Goal: Information Seeking & Learning: Learn about a topic

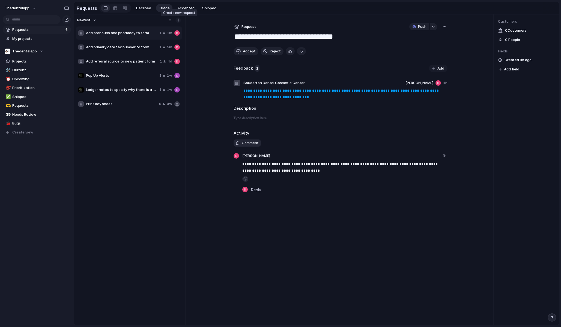
click at [176, 21] on button "button" at bounding box center [177, 19] width 5 height 5
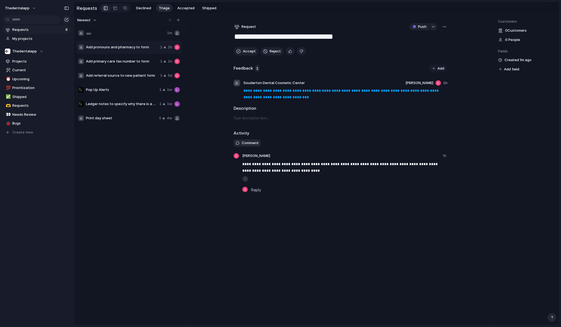
click at [137, 51] on div "Add pronouns and pharmacy to form 1 1h" at bounding box center [129, 47] width 106 height 13
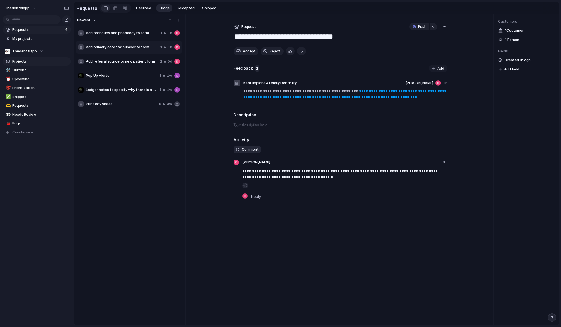
click at [20, 59] on span "Projects" at bounding box center [40, 61] width 57 height 5
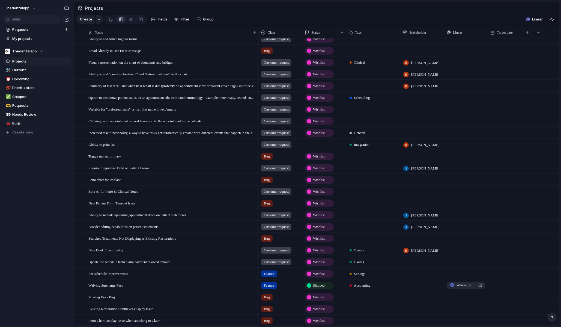
scroll to position [1718, 0]
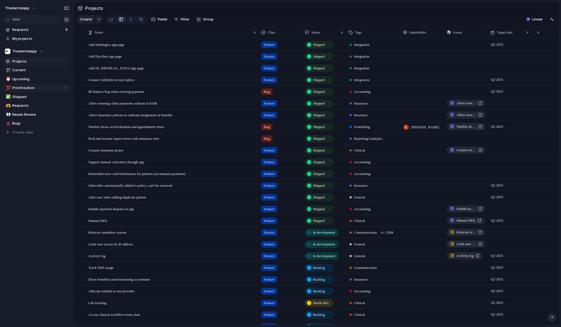
click at [34, 86] on span "Prioritization" at bounding box center [40, 87] width 57 height 5
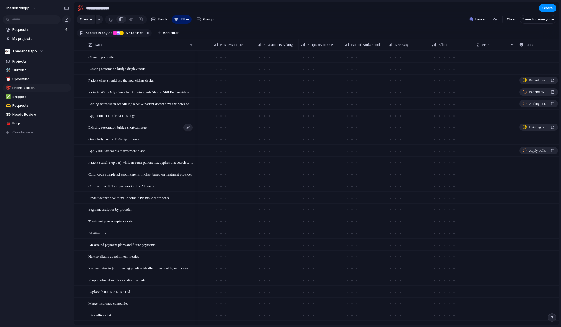
scroll to position [0, 0]
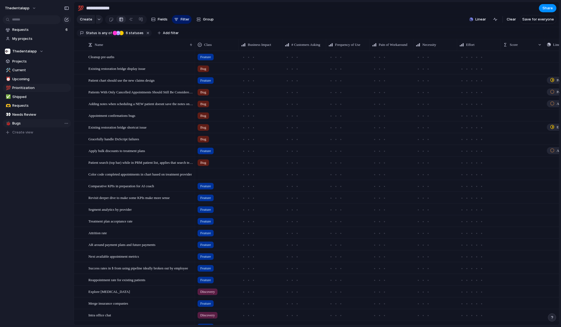
click at [23, 124] on span "Bugs" at bounding box center [40, 123] width 57 height 5
type input "****"
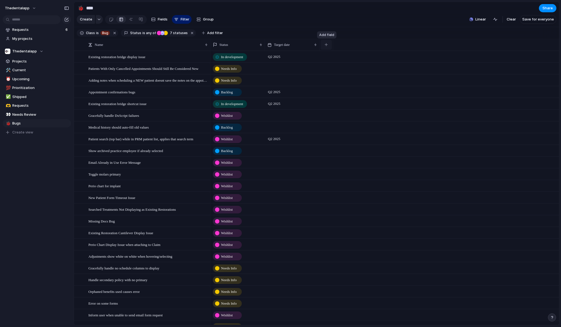
click at [328, 44] on button "button" at bounding box center [326, 45] width 11 height 10
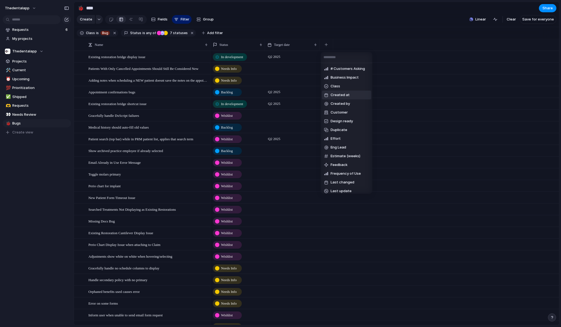
click at [343, 96] on span "Created at" at bounding box center [340, 94] width 19 height 5
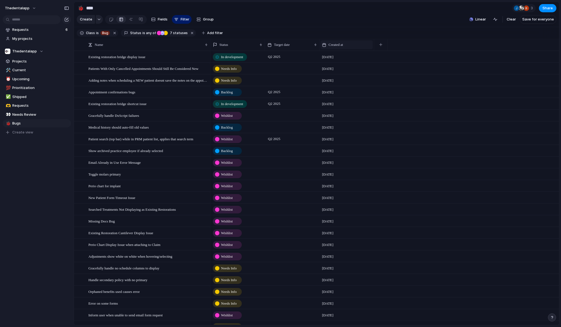
click at [343, 44] on span "Created at" at bounding box center [336, 44] width 14 height 5
click at [348, 82] on span "Sort descending" at bounding box center [345, 83] width 29 height 5
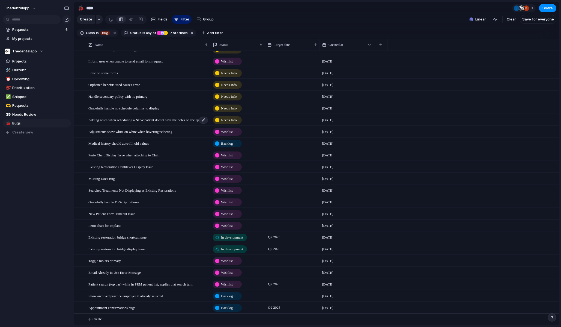
click at [149, 121] on span "Adding notes when scheduling a NEW patient doesnt save the notes on the appointm" at bounding box center [148, 120] width 120 height 6
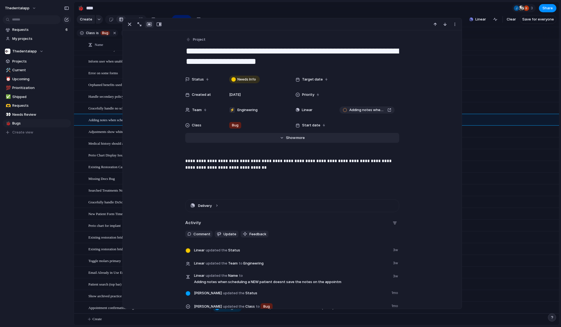
click at [298, 138] on span "more" at bounding box center [300, 137] width 9 height 5
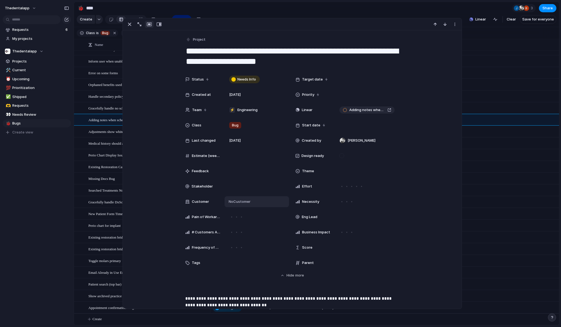
click at [237, 202] on span "No Customer" at bounding box center [238, 201] width 23 height 5
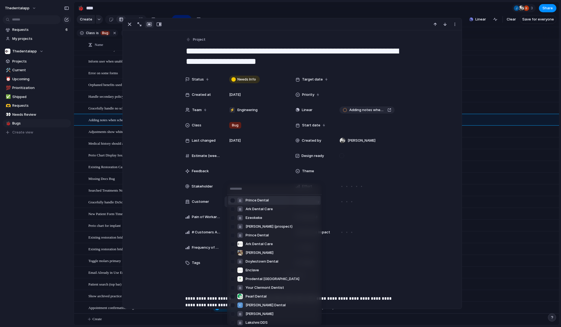
click at [168, 185] on div "Prince Dental Ark Dental Care Ezeokeke [PERSON_NAME] (prospect) Prince Dental A…" at bounding box center [280, 163] width 561 height 327
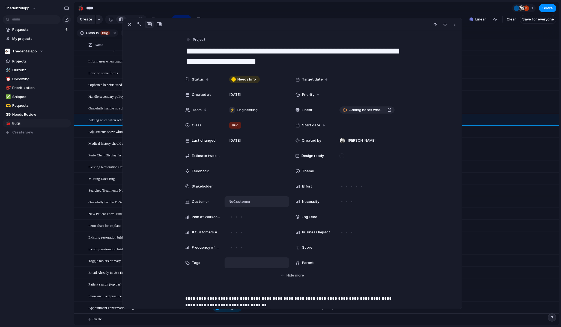
click at [231, 261] on div at bounding box center [256, 263] width 59 height 6
